Goal: Task Accomplishment & Management: Use online tool/utility

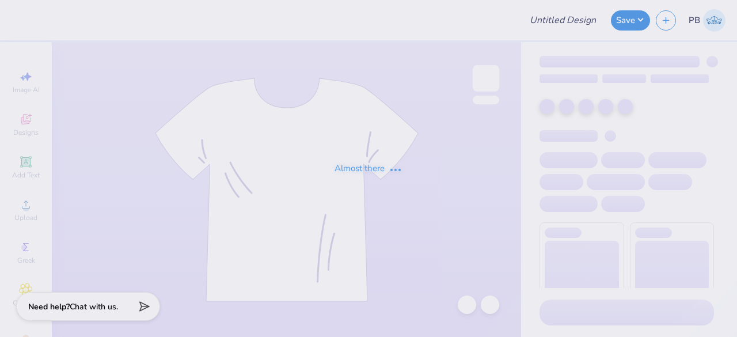
type input "PR Merch"
type input "24"
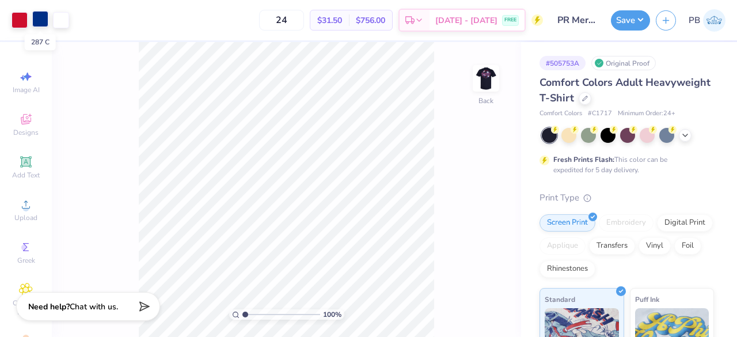
click at [38, 20] on div at bounding box center [40, 19] width 16 height 16
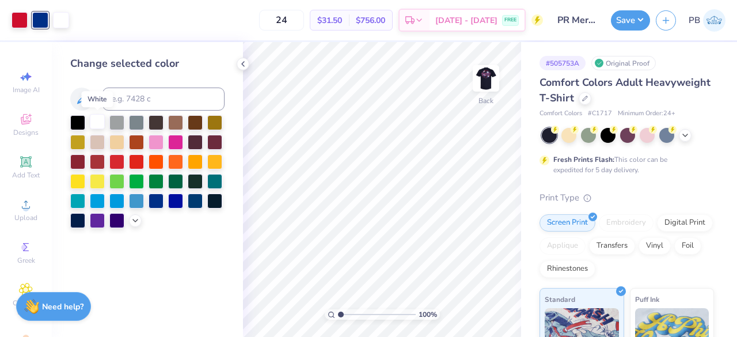
click at [101, 126] on div at bounding box center [97, 121] width 15 height 15
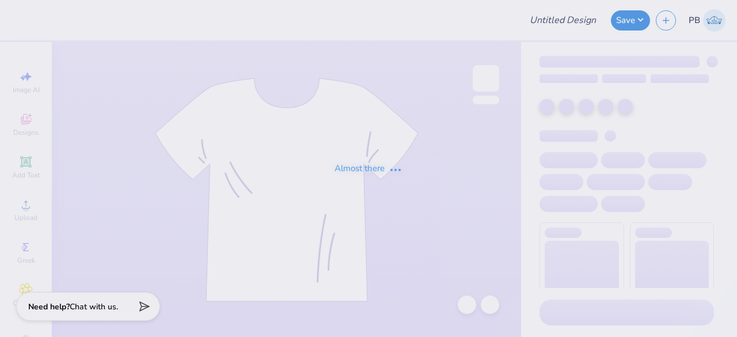
type input "[PERSON_NAME] Women's Soccer Club Tshirts Fall 2023 Design 1"
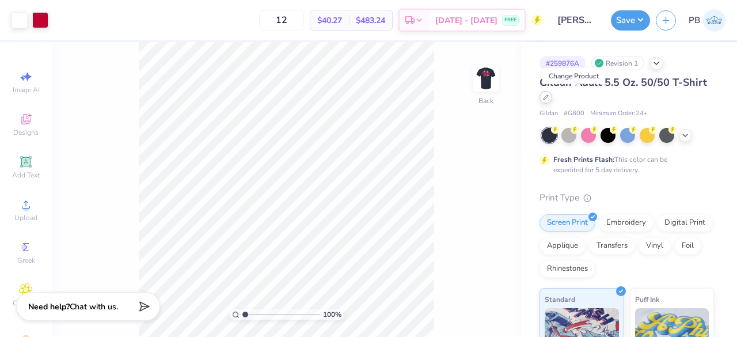
click at [552, 98] on div at bounding box center [545, 97] width 13 height 13
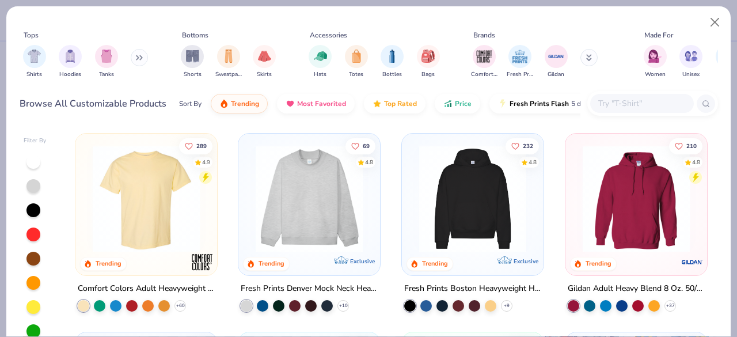
click at [622, 101] on input "text" at bounding box center [641, 103] width 89 height 13
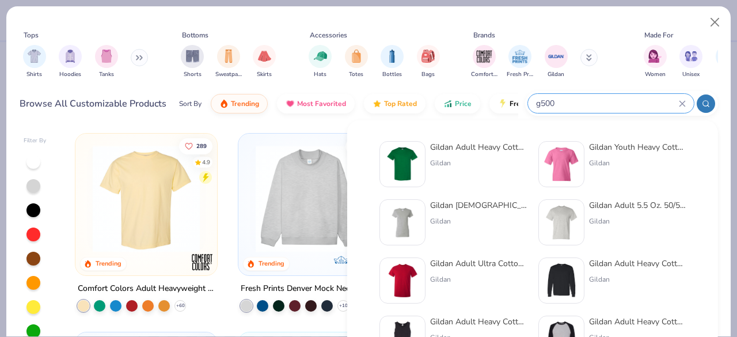
type input "g500"
click at [413, 165] on img at bounding box center [403, 164] width 36 height 36
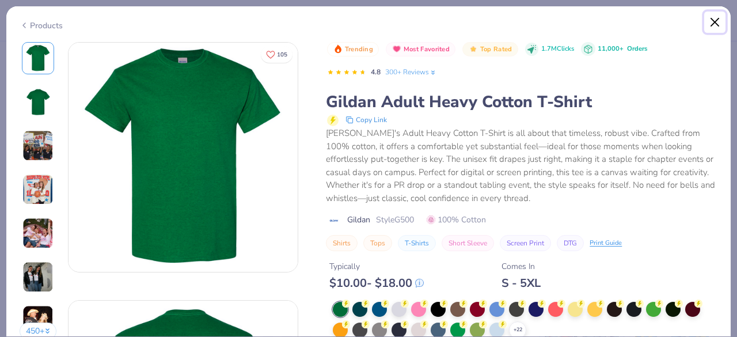
click at [717, 19] on button "Close" at bounding box center [715, 23] width 22 height 22
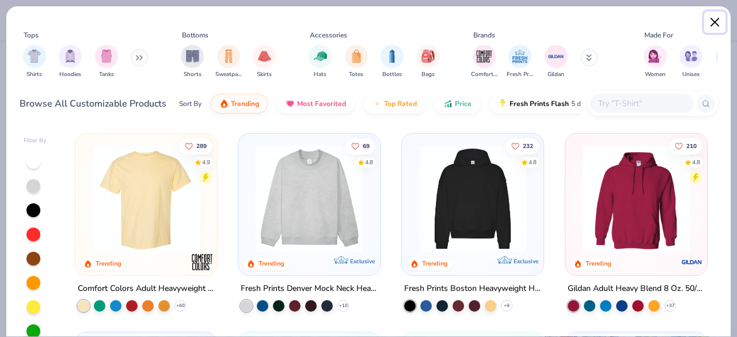
click at [720, 20] on button "Close" at bounding box center [715, 23] width 22 height 22
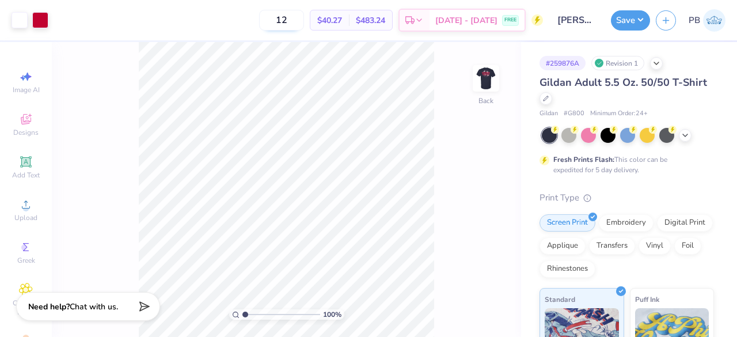
click at [304, 20] on input "12" at bounding box center [281, 20] width 45 height 21
type input "1"
type input "32"
click at [549, 96] on icon at bounding box center [546, 97] width 6 height 6
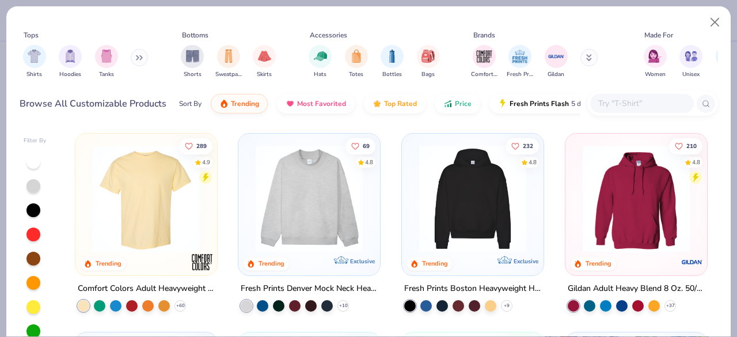
click at [629, 98] on input "text" at bounding box center [641, 103] width 89 height 13
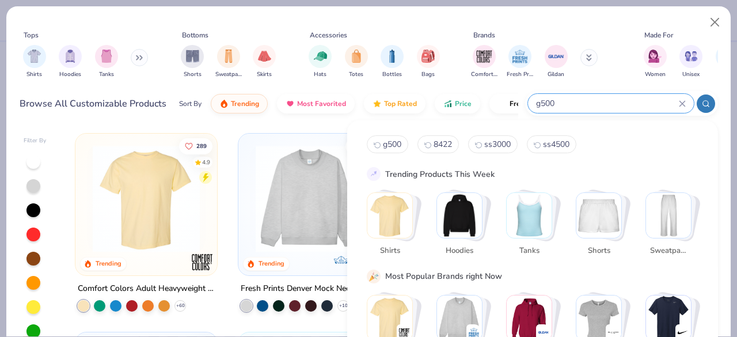
type input "g500"
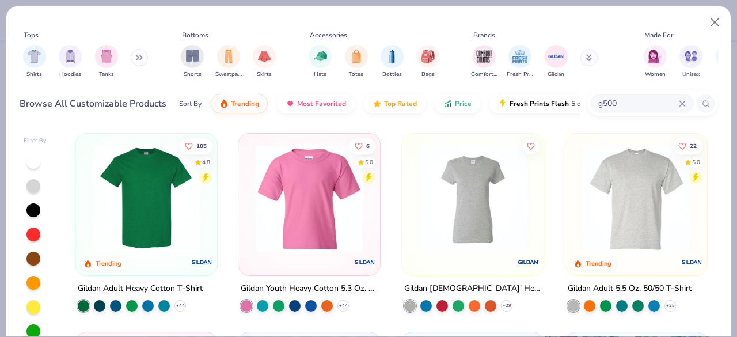
click at [161, 225] on img at bounding box center [146, 198] width 119 height 107
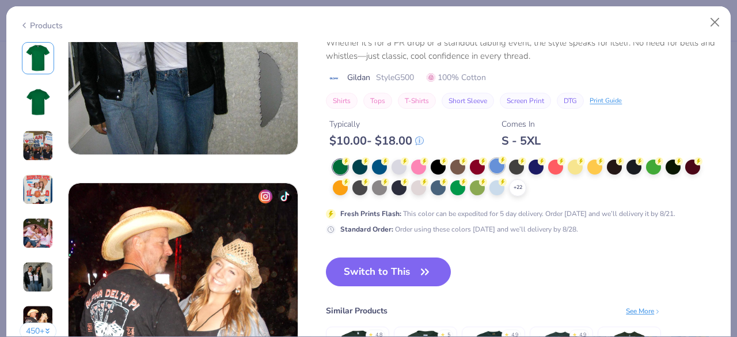
scroll to position [1398, 0]
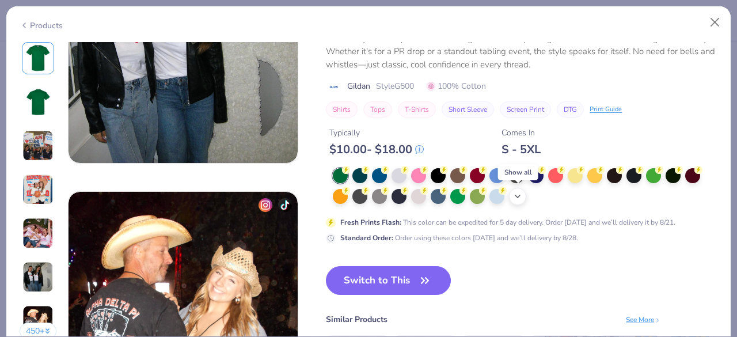
click at [520, 192] on icon at bounding box center [517, 196] width 9 height 9
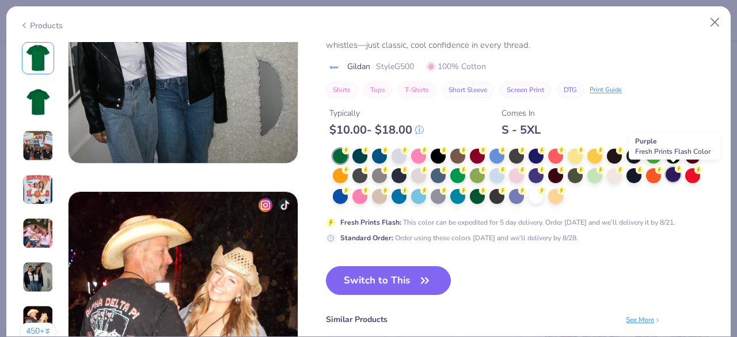
click at [676, 172] on icon at bounding box center [679, 169] width 8 height 8
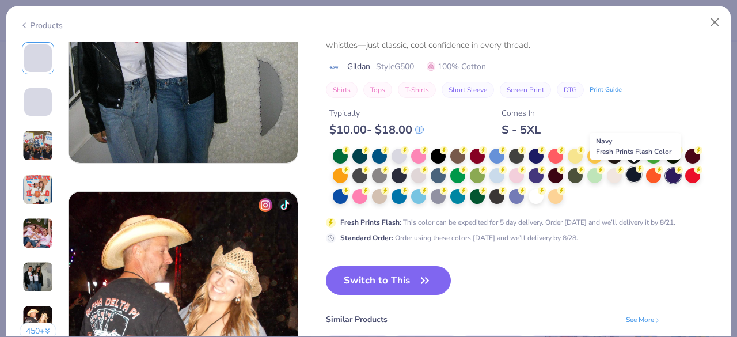
click at [632, 174] on div at bounding box center [633, 174] width 15 height 15
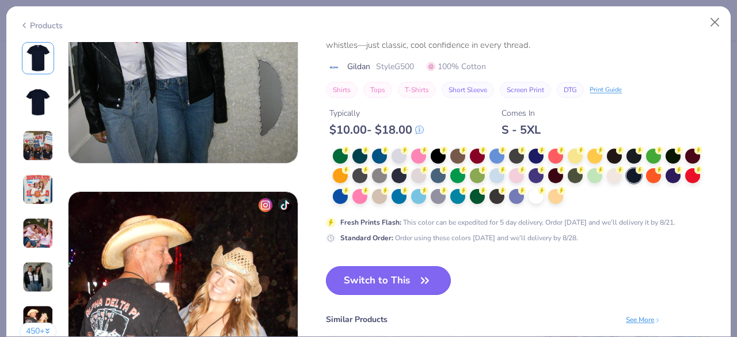
click at [357, 281] on button "Switch to This" at bounding box center [388, 280] width 125 height 29
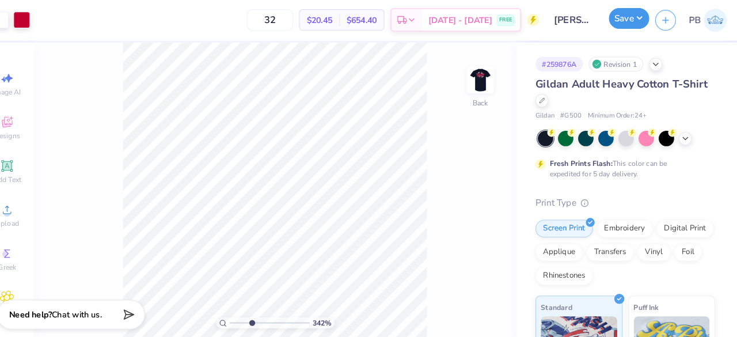
click at [638, 20] on button "Save" at bounding box center [630, 19] width 39 height 20
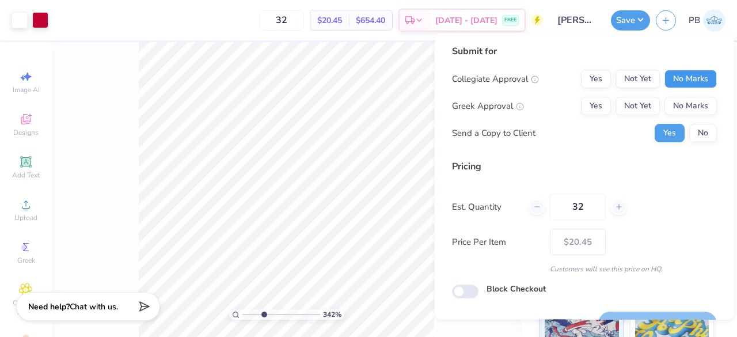
click at [679, 81] on button "No Marks" at bounding box center [690, 79] width 52 height 18
click at [682, 98] on button "No Marks" at bounding box center [690, 106] width 52 height 18
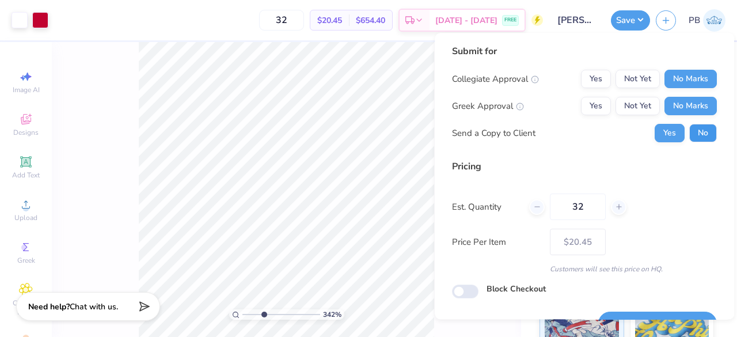
click at [689, 126] on button "No" at bounding box center [703, 133] width 28 height 18
type input "3.41552205886986"
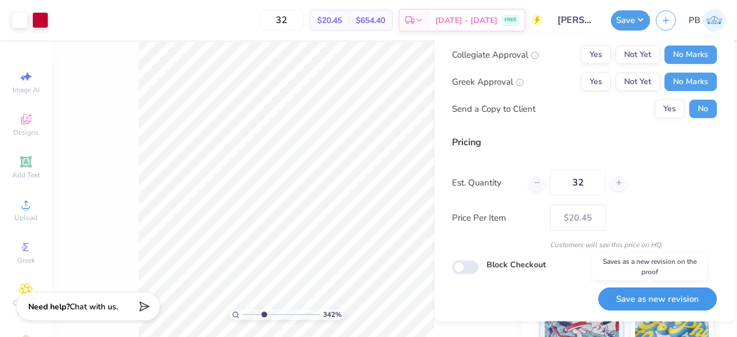
click at [659, 296] on button "Save as new revision" at bounding box center [657, 299] width 119 height 24
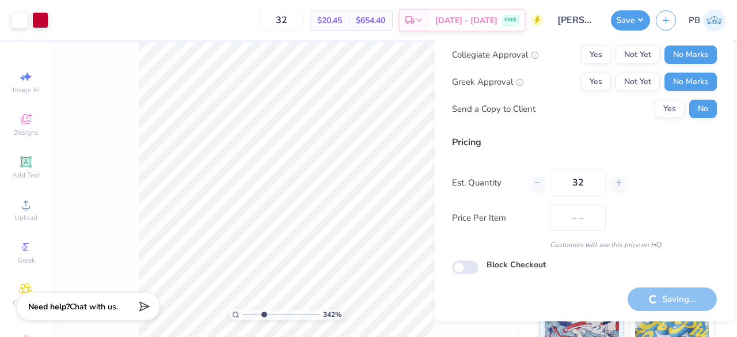
type input "$20.45"
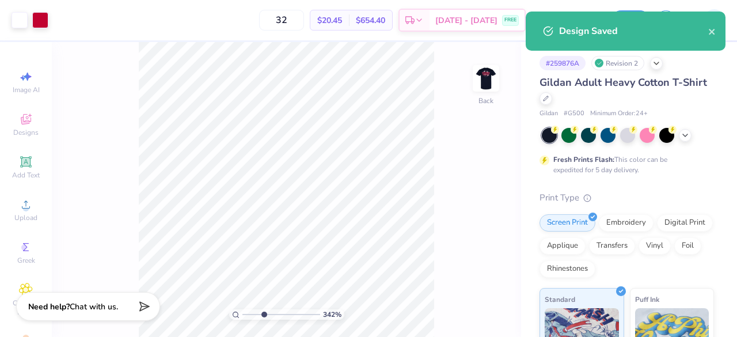
type input "3.41552205886986"
